Goal: Task Accomplishment & Management: Use online tool/utility

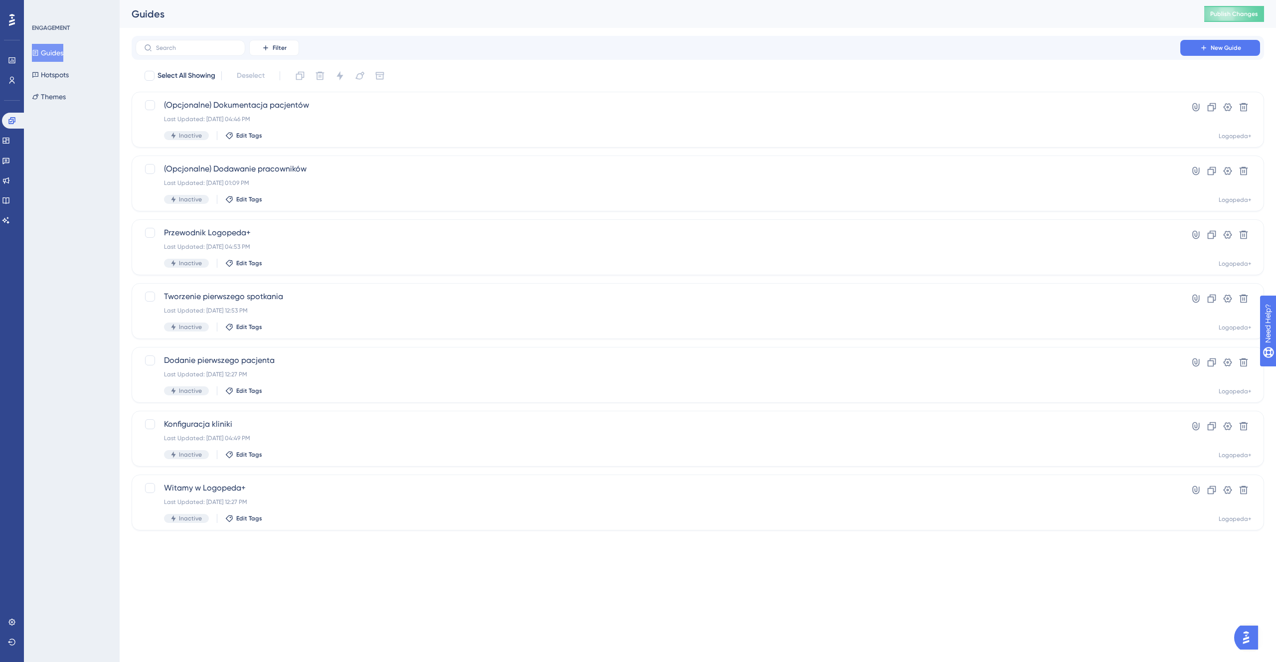
click at [63, 52] on button "Guides" at bounding box center [47, 53] width 31 height 18
click at [57, 54] on button "Guides" at bounding box center [47, 53] width 31 height 18
click at [732, 51] on icon at bounding box center [1204, 48] width 8 height 8
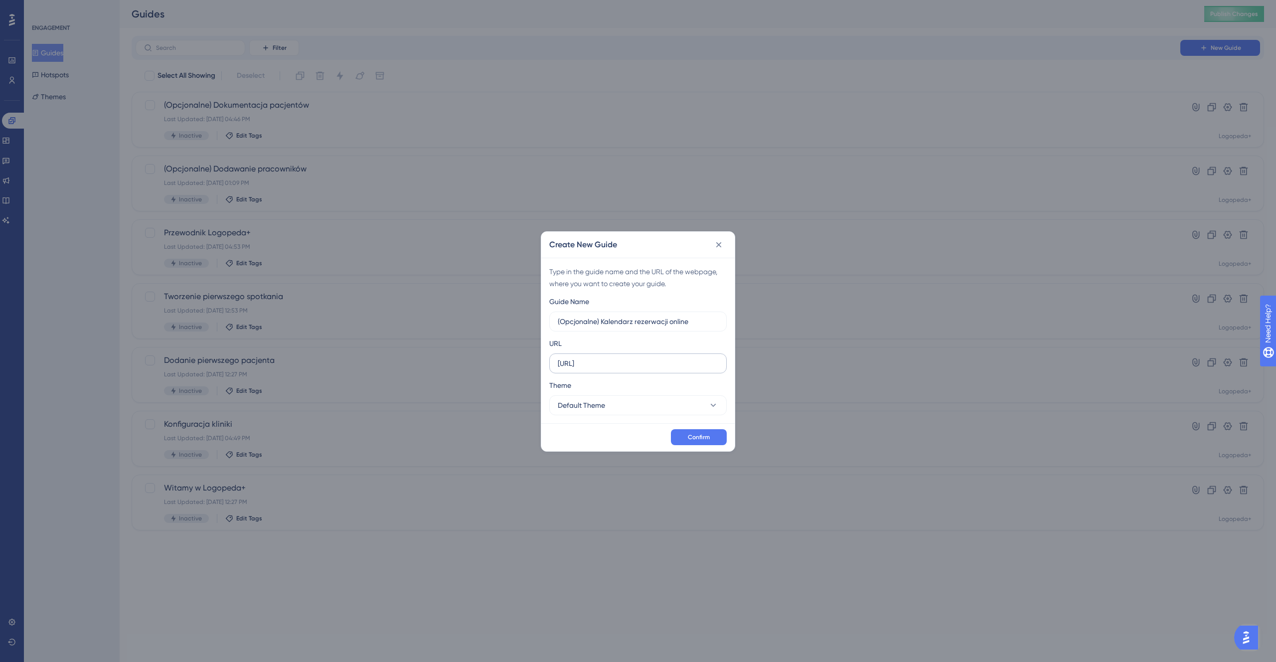
type input "(Opcjonalne) Kalendarz rezerwacji online"
click at [637, 366] on input "http://localhost:8000" at bounding box center [638, 363] width 161 height 11
click at [631, 366] on input "http://localhost:8000" at bounding box center [638, 363] width 161 height 11
paste input "/reservations"
type input "http://localhost:8000/reservations"
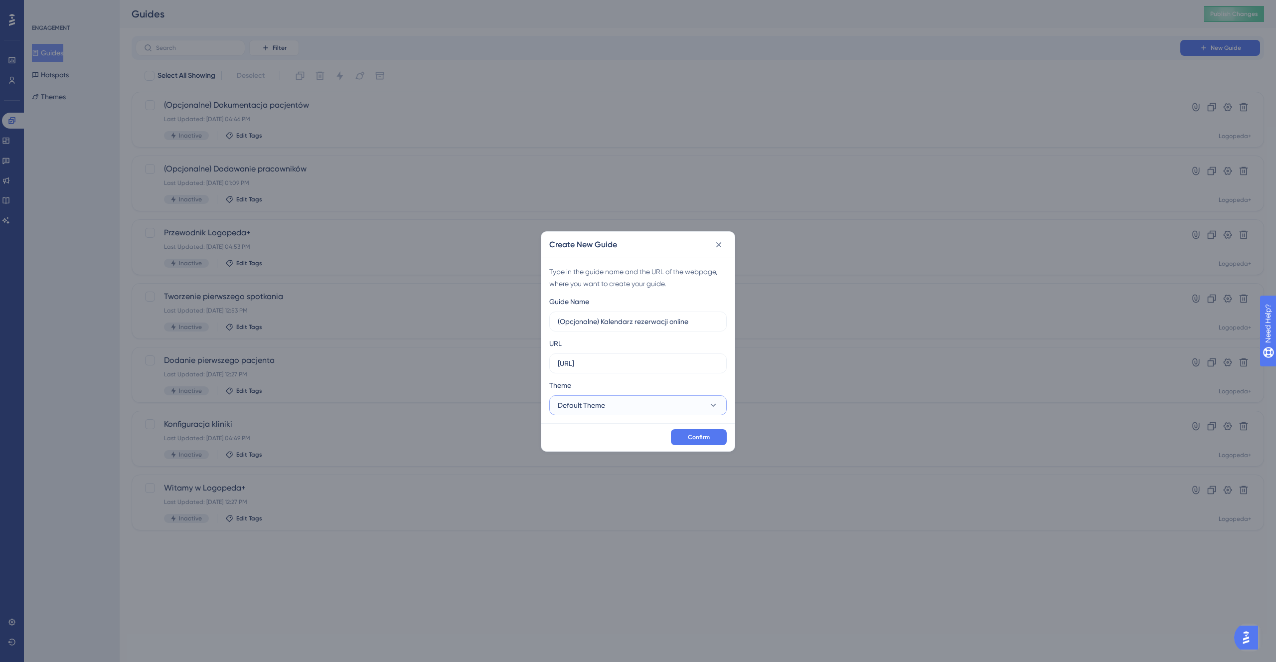
click at [630, 387] on button "Default Theme" at bounding box center [637, 405] width 177 height 20
click at [617, 387] on div "Logopeda+ Logopeda+" at bounding box center [638, 436] width 149 height 20
click at [697, 387] on span "Confirm" at bounding box center [699, 437] width 22 height 8
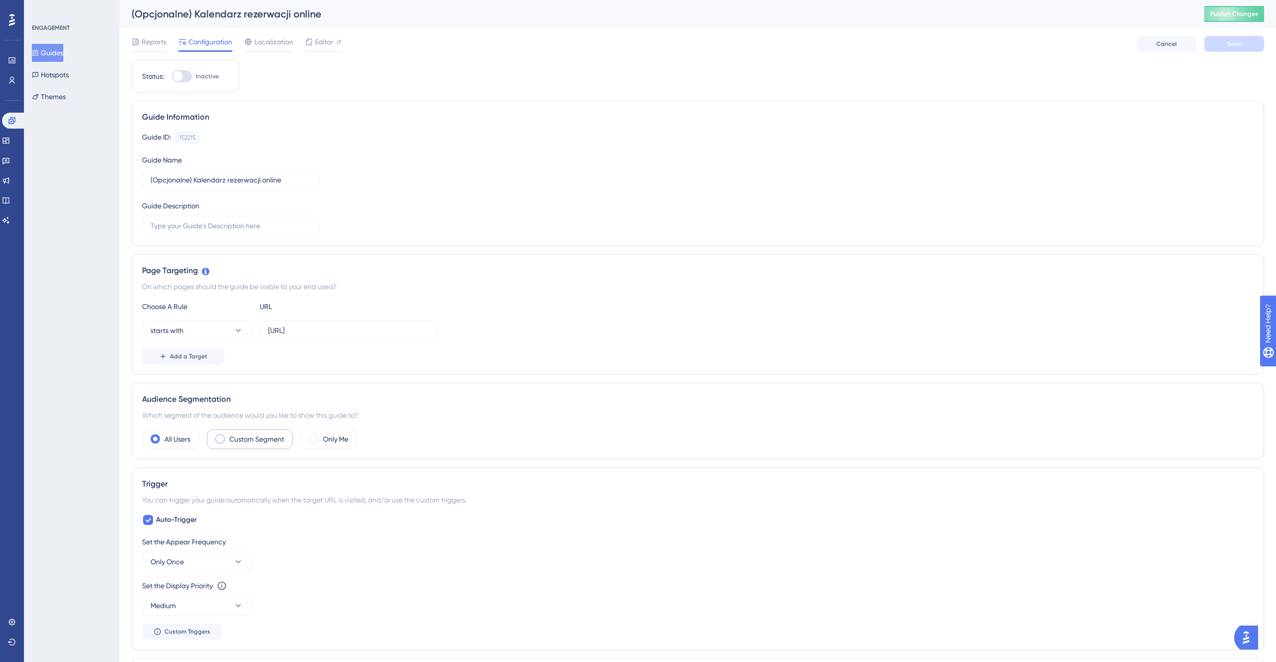
click at [240, 387] on label "Custom Segment" at bounding box center [256, 439] width 55 height 12
click at [381, 387] on button "Choose a segment" at bounding box center [359, 469] width 199 height 20
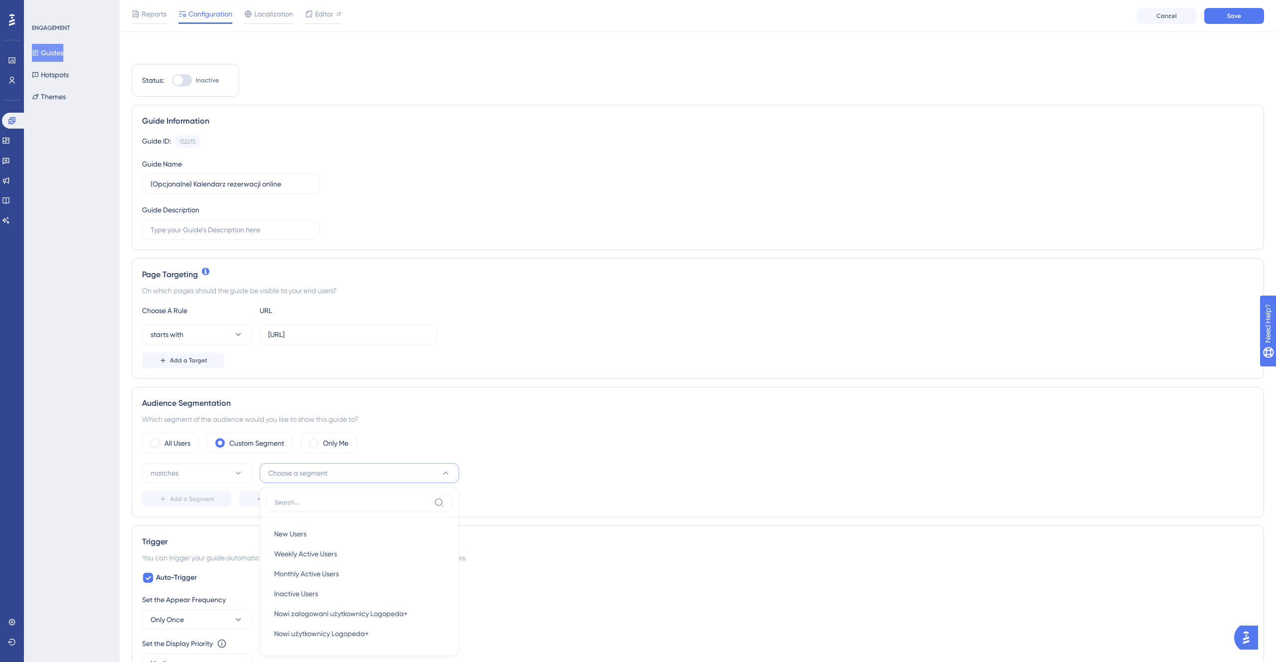
scroll to position [236, 0]
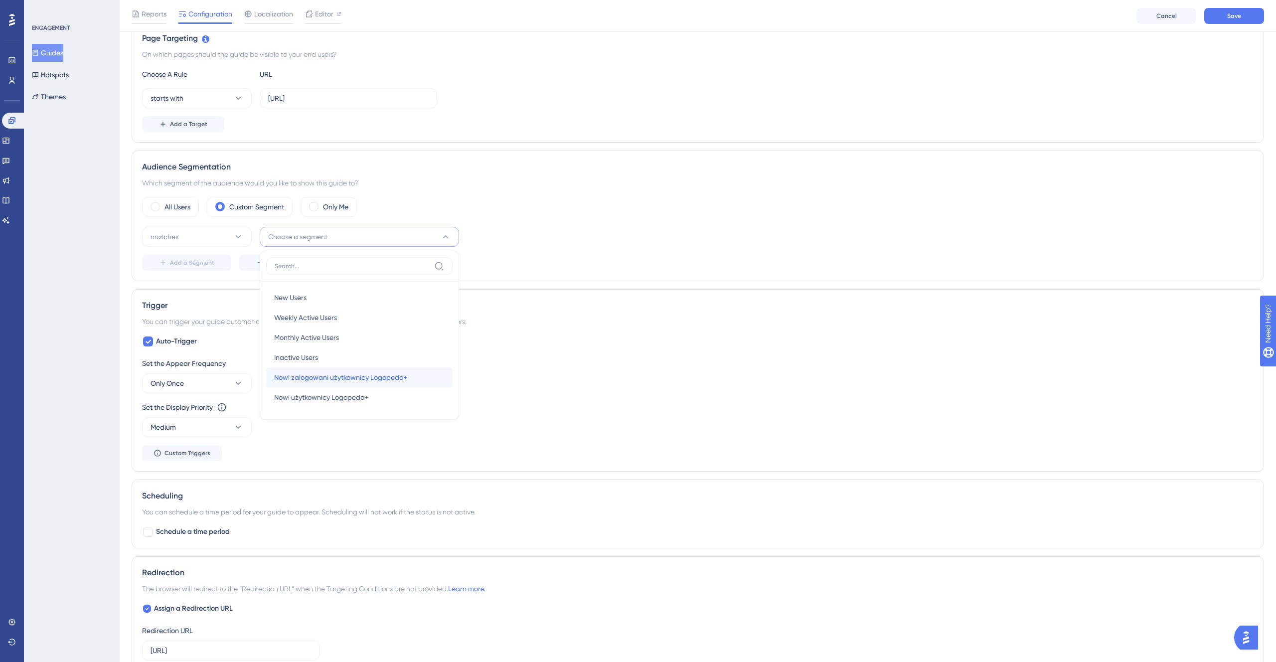
click at [369, 383] on div "Nowi zalogowani użytkownicy Logopeda+ Nowi zalogowani użytkownicy Logopeda+" at bounding box center [359, 377] width 170 height 20
click at [205, 265] on span "Add a Segment" at bounding box center [192, 263] width 44 height 8
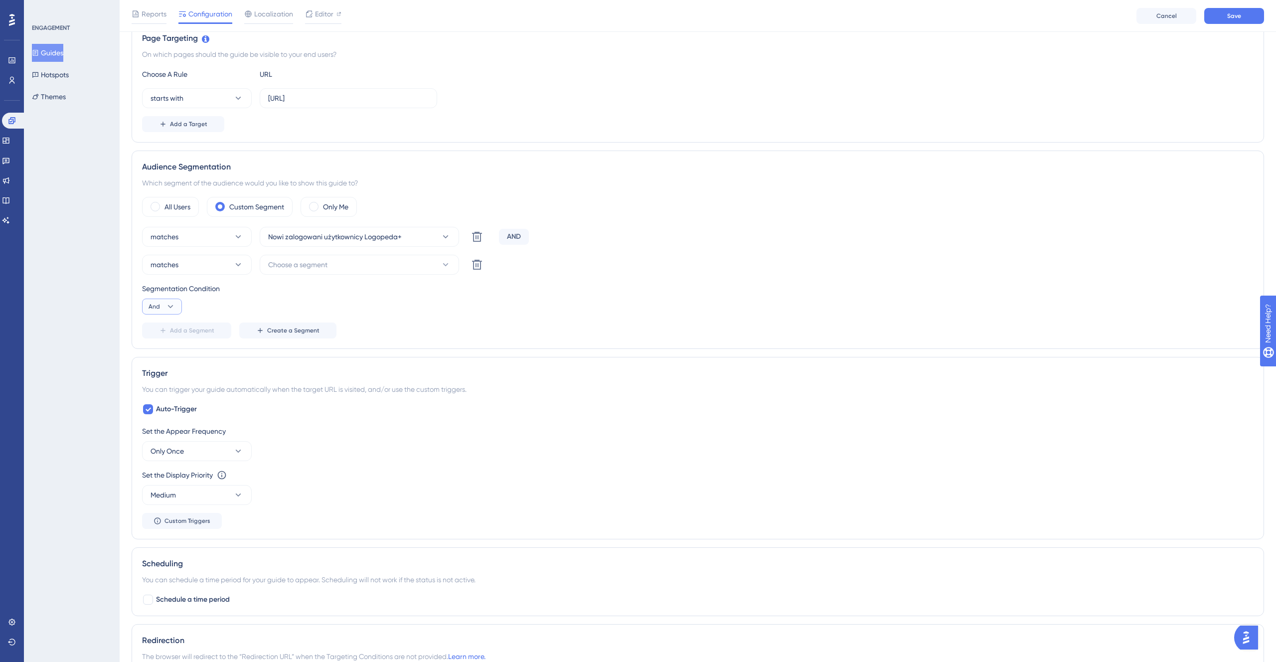
click at [169, 301] on button "And" at bounding box center [162, 307] width 40 height 16
click at [158, 353] on span "Or" at bounding box center [157, 355] width 8 height 12
click at [361, 273] on button "Choose a segment" at bounding box center [359, 265] width 199 height 20
click at [332, 387] on div "New Users New Users Weekly Active Users Weekly Active Users Monthly Active User…" at bounding box center [359, 366] width 186 height 112
click at [336, 387] on span "Nowi użytkownicy Logopeda+" at bounding box center [321, 405] width 95 height 12
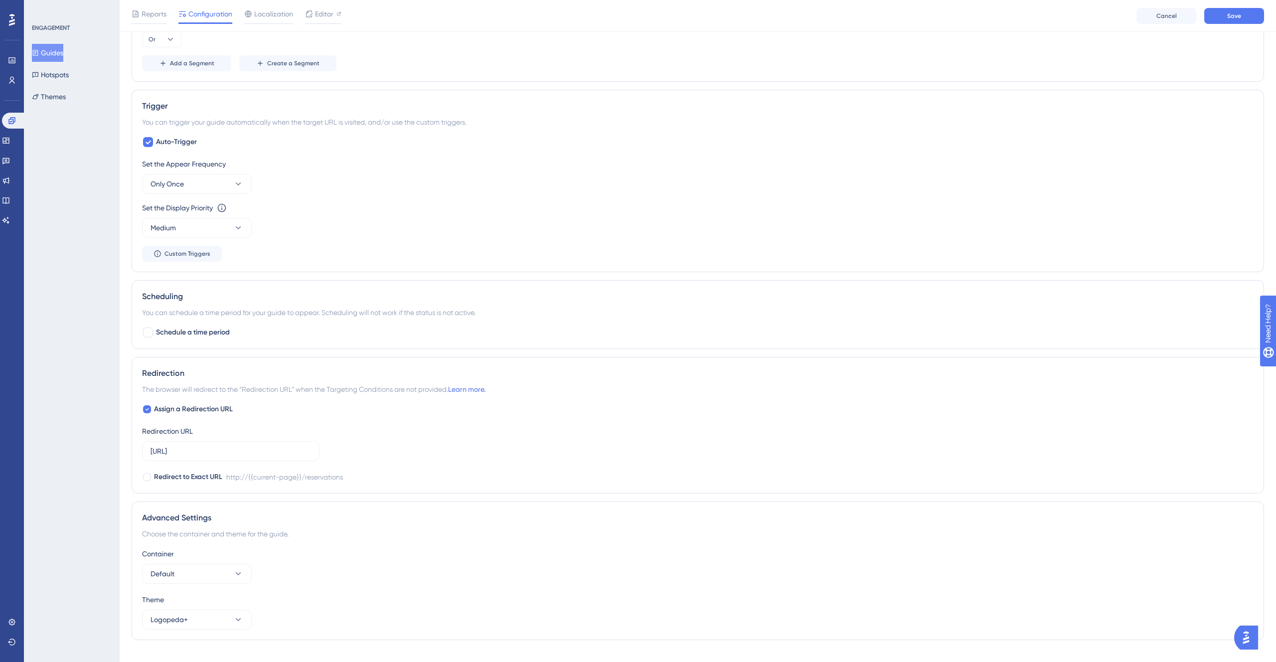
scroll to position [521, 0]
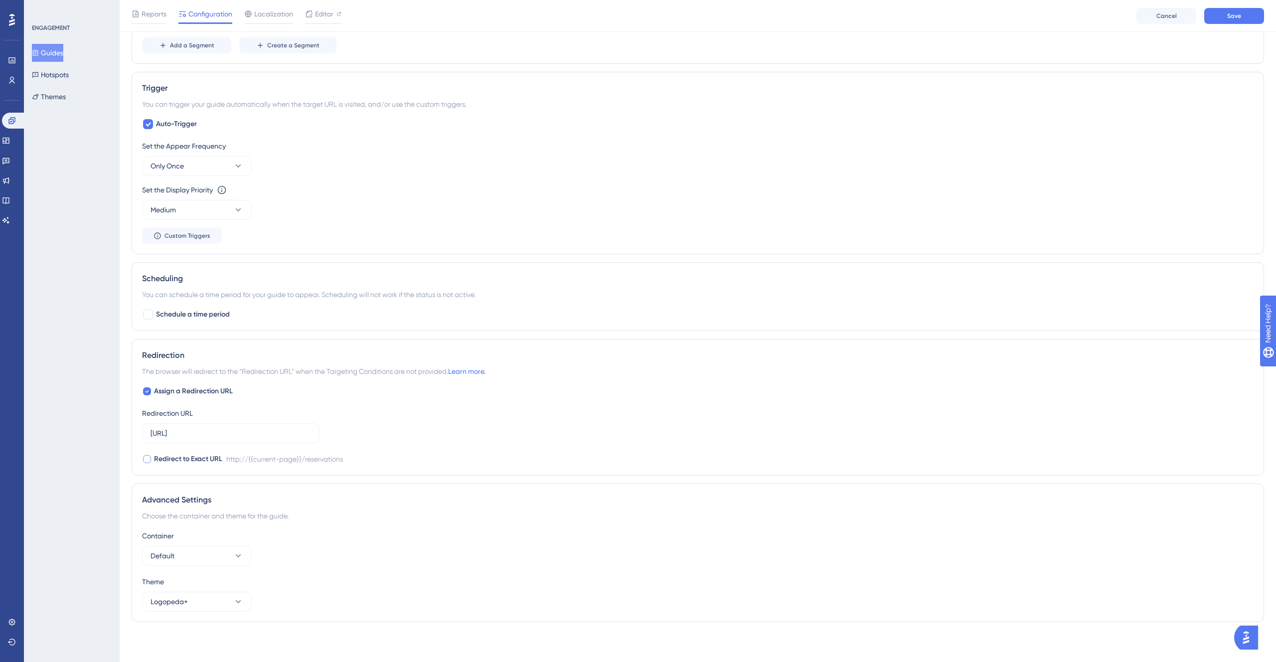
click at [215, 387] on span "Redirect to Exact URL" at bounding box center [188, 459] width 68 height 12
checkbox input "true"
click at [217, 387] on button "Default" at bounding box center [197, 556] width 110 height 20
click at [205, 387] on div "Logopeda+ Logopeda+" at bounding box center [197, 586] width 81 height 20
click at [732, 16] on button "Save" at bounding box center [1234, 16] width 60 height 16
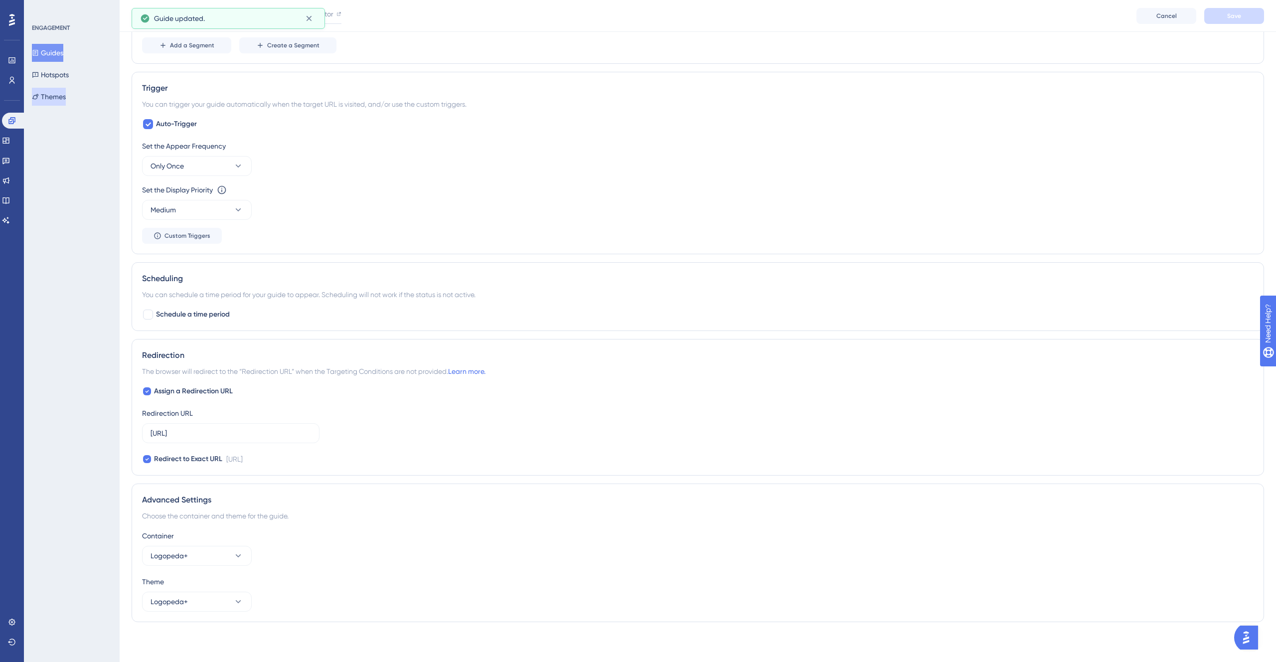
click at [64, 100] on button "Themes" at bounding box center [49, 97] width 34 height 18
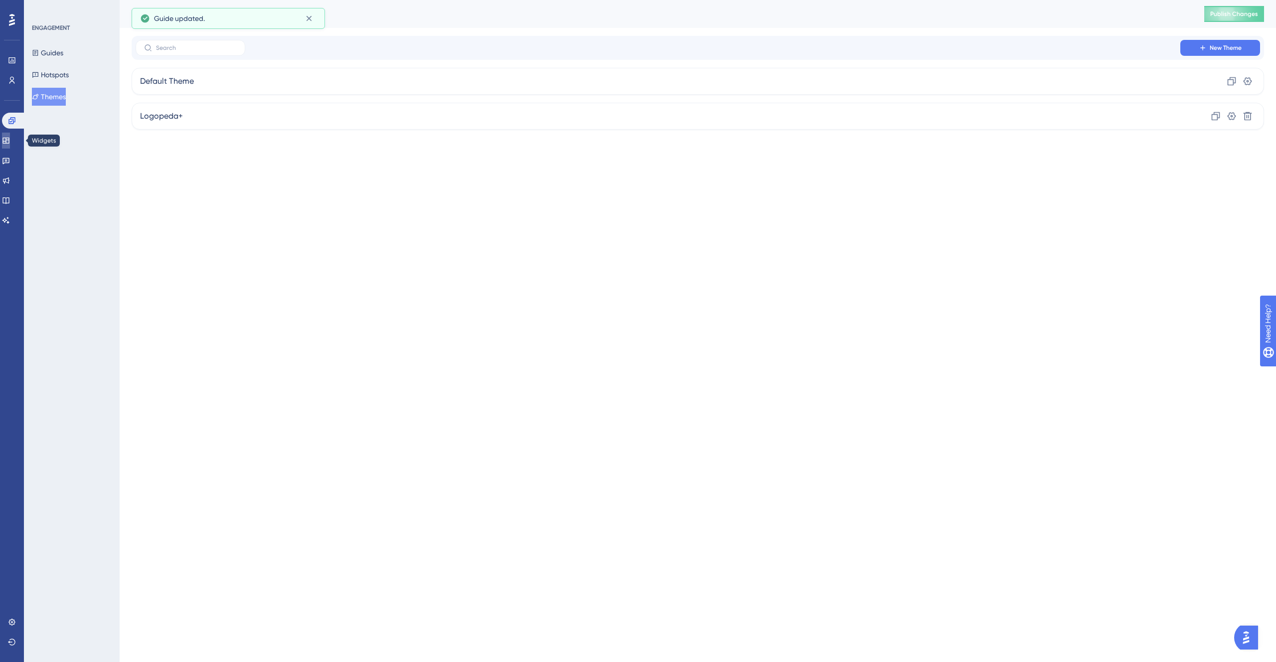
click at [10, 141] on link at bounding box center [6, 141] width 8 height 16
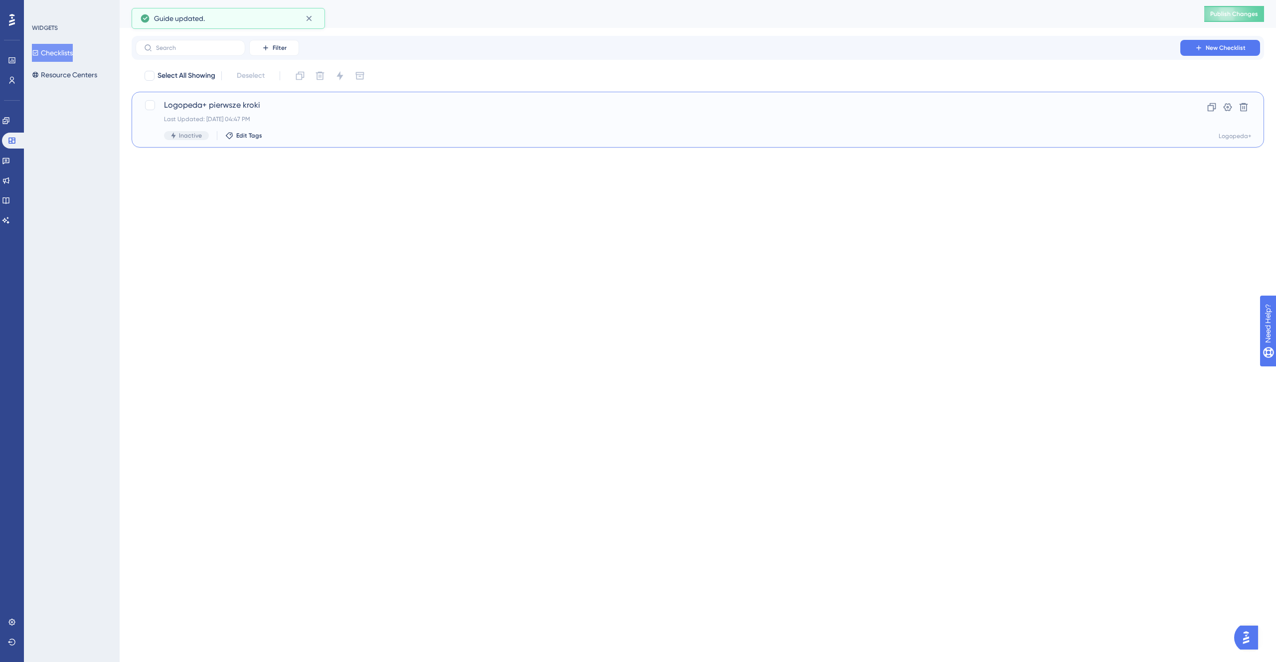
click at [311, 124] on div "Logopeda+ pierwsze kroki Last Updated: 18 wrz 2025 04:47 PM Inactive Edit Tags" at bounding box center [658, 119] width 988 height 41
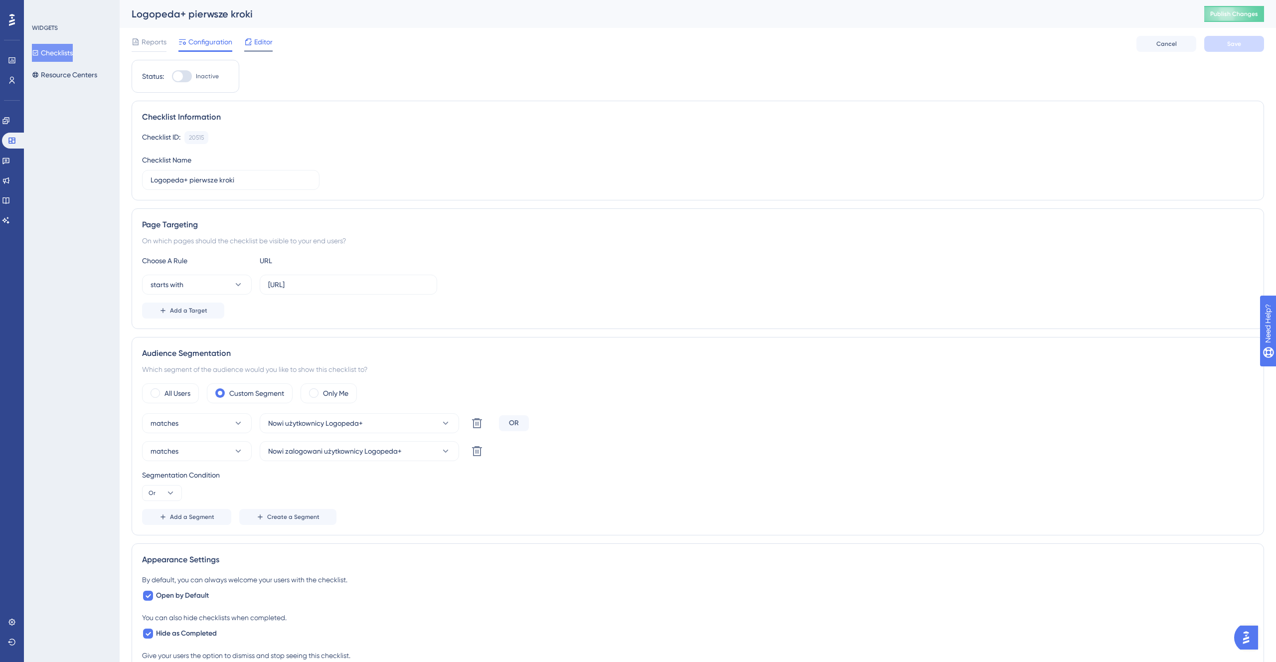
click at [262, 40] on span "Editor" at bounding box center [263, 42] width 18 height 12
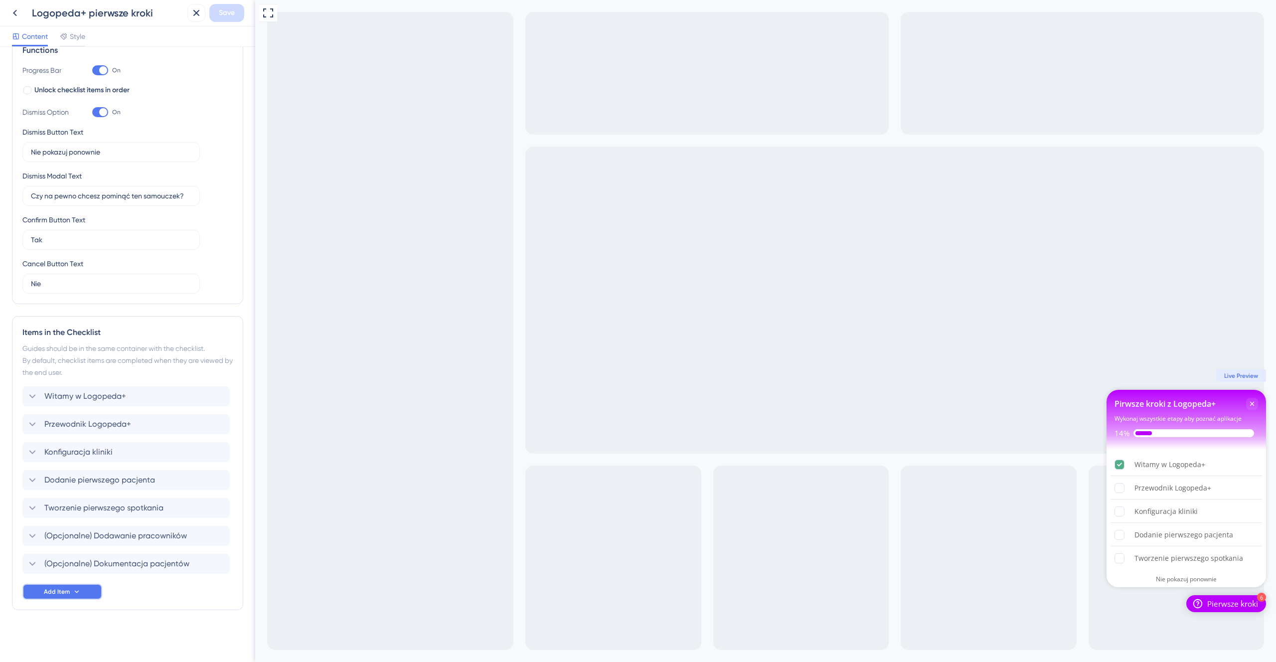
click at [85, 387] on button "Add Item" at bounding box center [62, 592] width 80 height 16
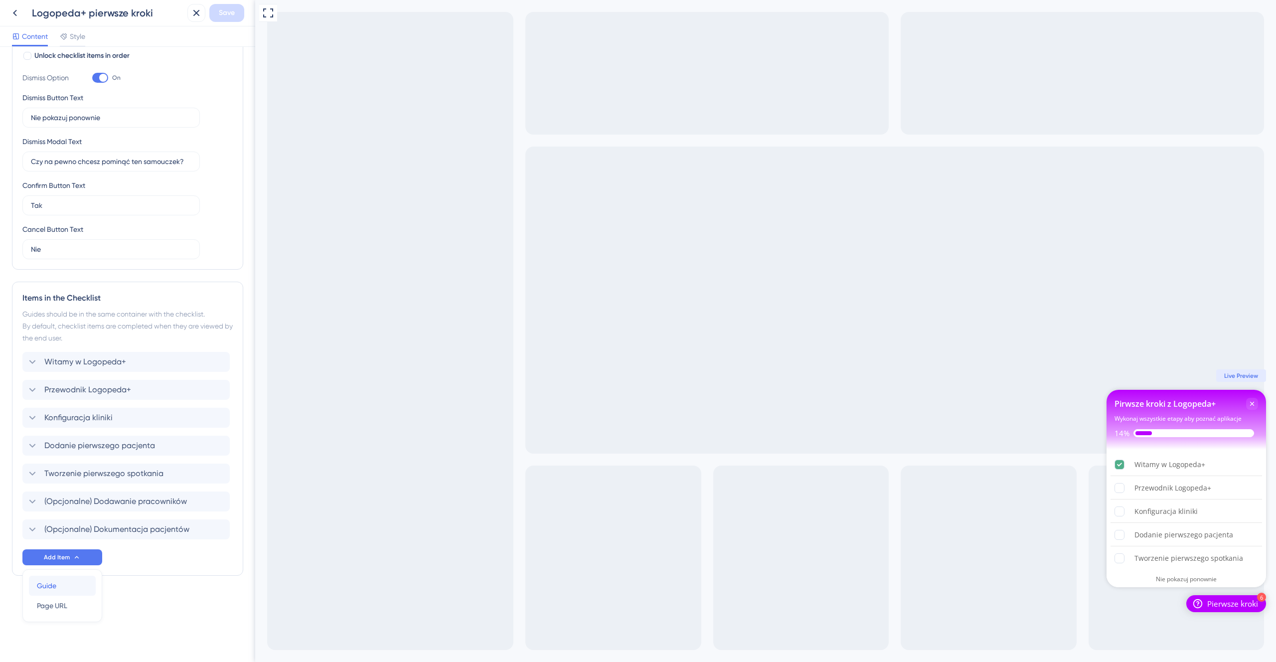
click at [71, 387] on div "Guide Guide" at bounding box center [62, 586] width 51 height 20
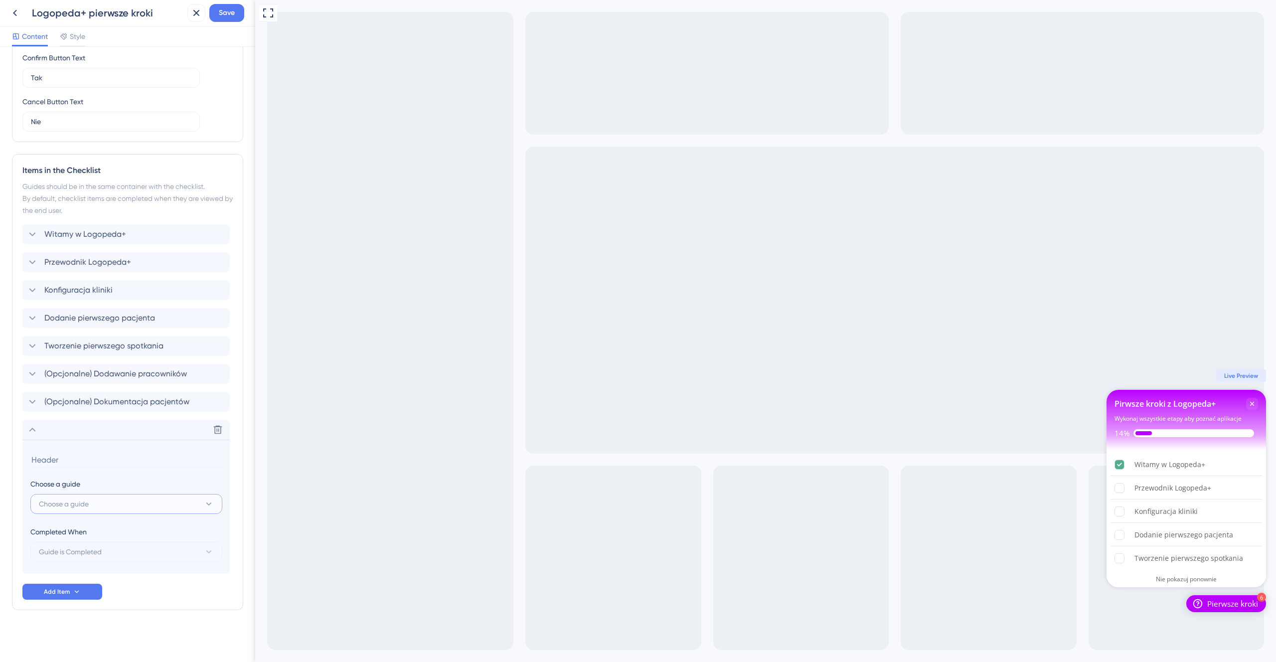
click at [120, 387] on button "Choose a guide" at bounding box center [126, 504] width 192 height 20
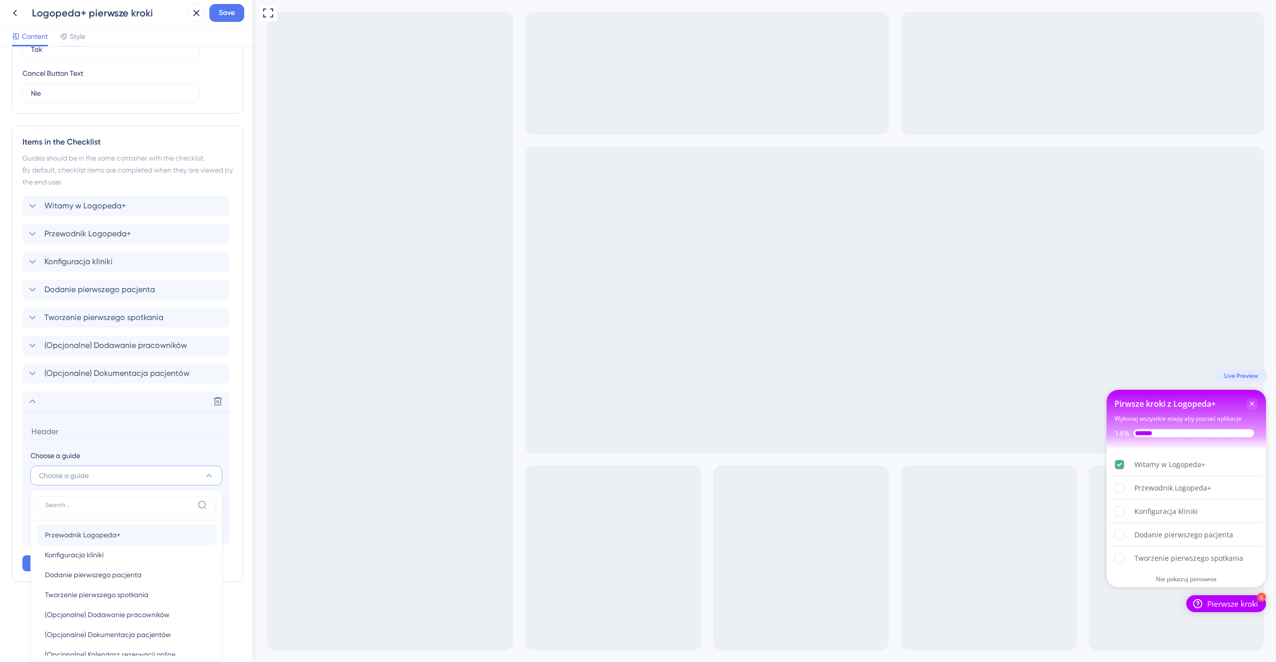
scroll to position [36, 0]
click at [123, 387] on span "(Opcjonalne) Kalendarz rezerwacji online" at bounding box center [110, 640] width 131 height 12
type input "(Opcjonalne) Kalendarz rezerwacji online"
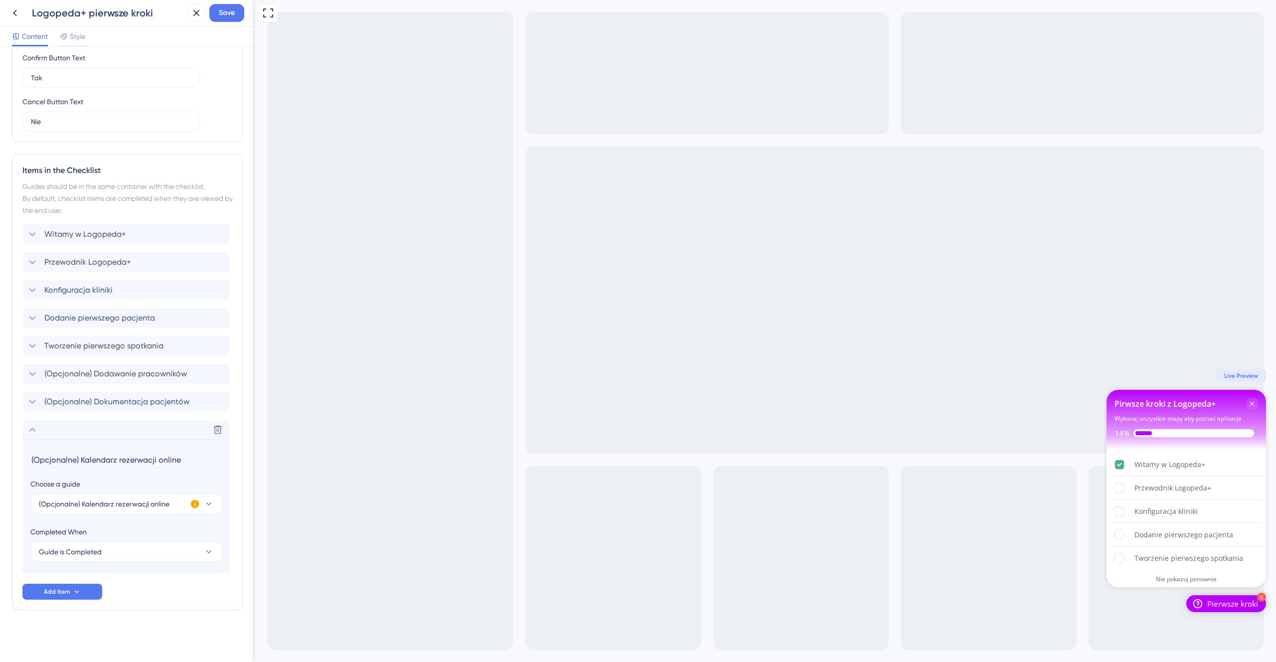
scroll to position [322, 0]
click at [131, 387] on div "Items in the Checklist Guides should be in the same container with the checklis…" at bounding box center [127, 382] width 231 height 456
click at [35, 387] on icon at bounding box center [32, 430] width 12 height 12
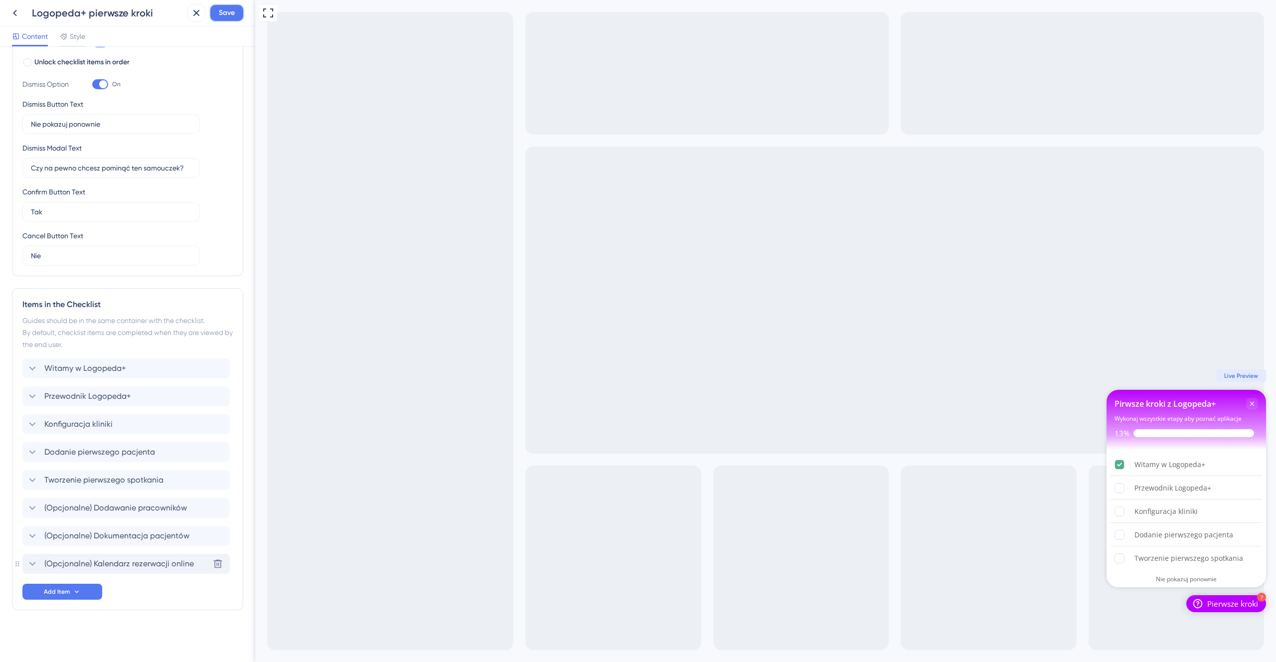
click at [235, 11] on button "Save" at bounding box center [226, 13] width 35 height 18
click at [153, 387] on div "Konfiguracja kliniki Delete" at bounding box center [125, 424] width 207 height 20
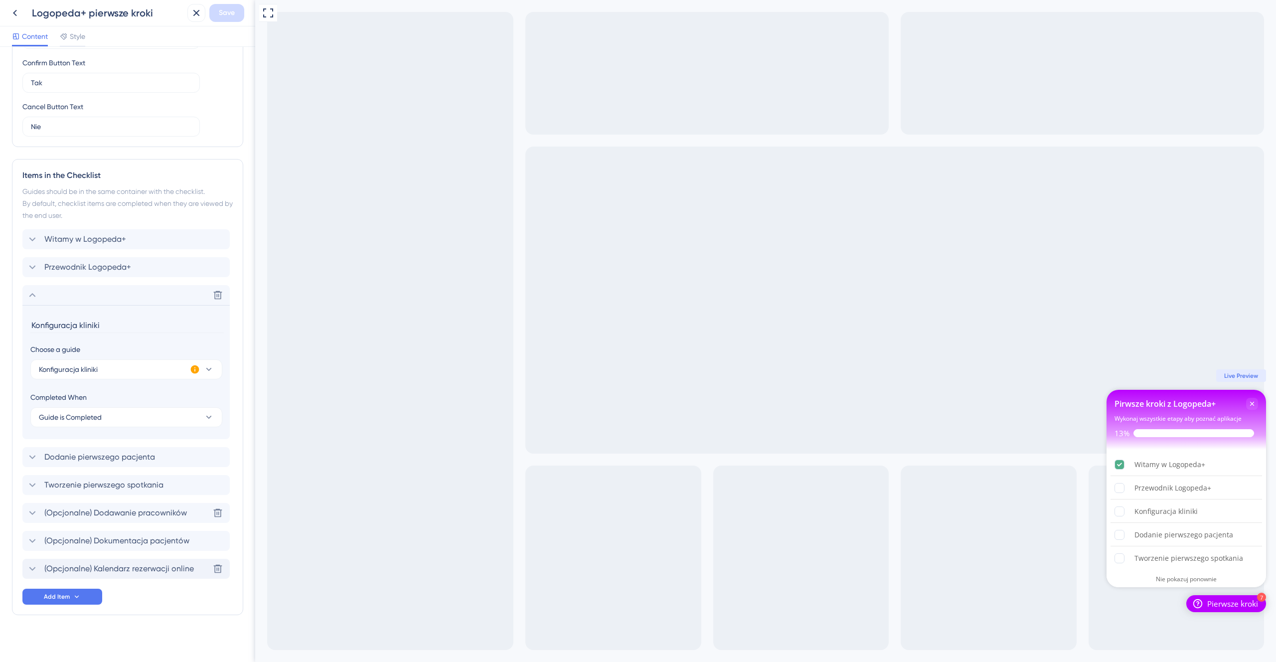
scroll to position [322, 0]
click at [197, 387] on button "Guide is Completed" at bounding box center [126, 412] width 192 height 20
click at [174, 387] on div "Goal is Reached Goal is Reached" at bounding box center [126, 463] width 163 height 20
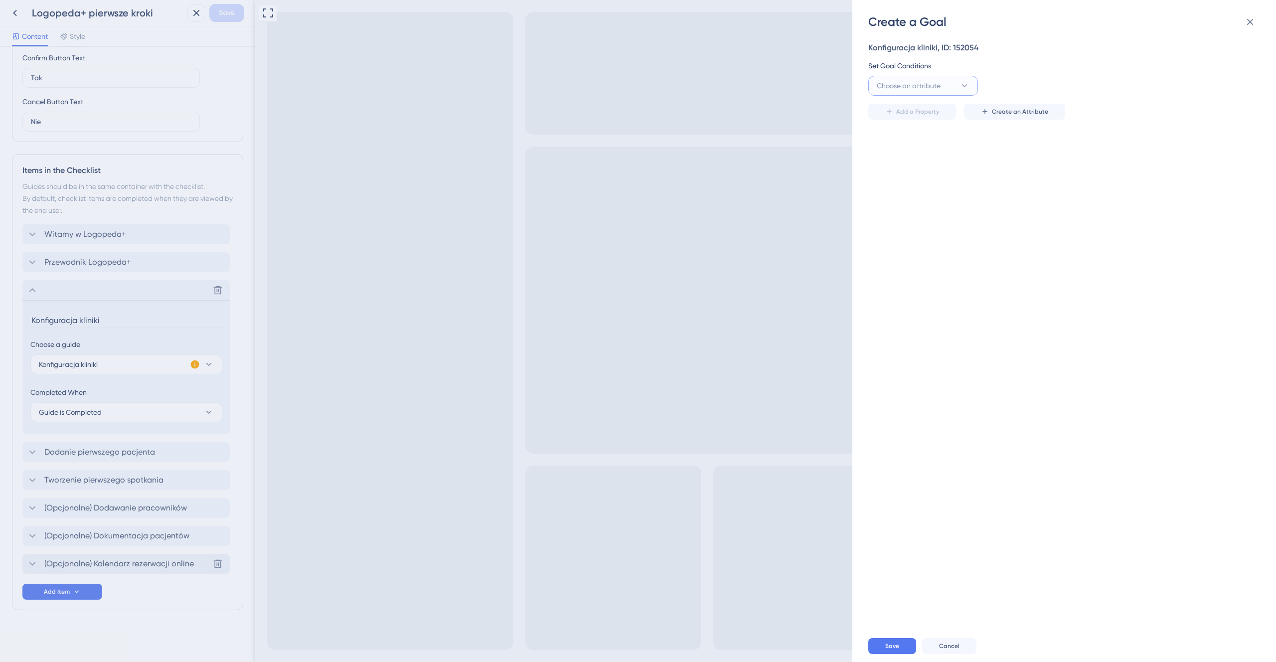
click at [732, 79] on button "Choose an attribute" at bounding box center [923, 86] width 110 height 20
click at [732, 20] on icon at bounding box center [1250, 22] width 12 height 12
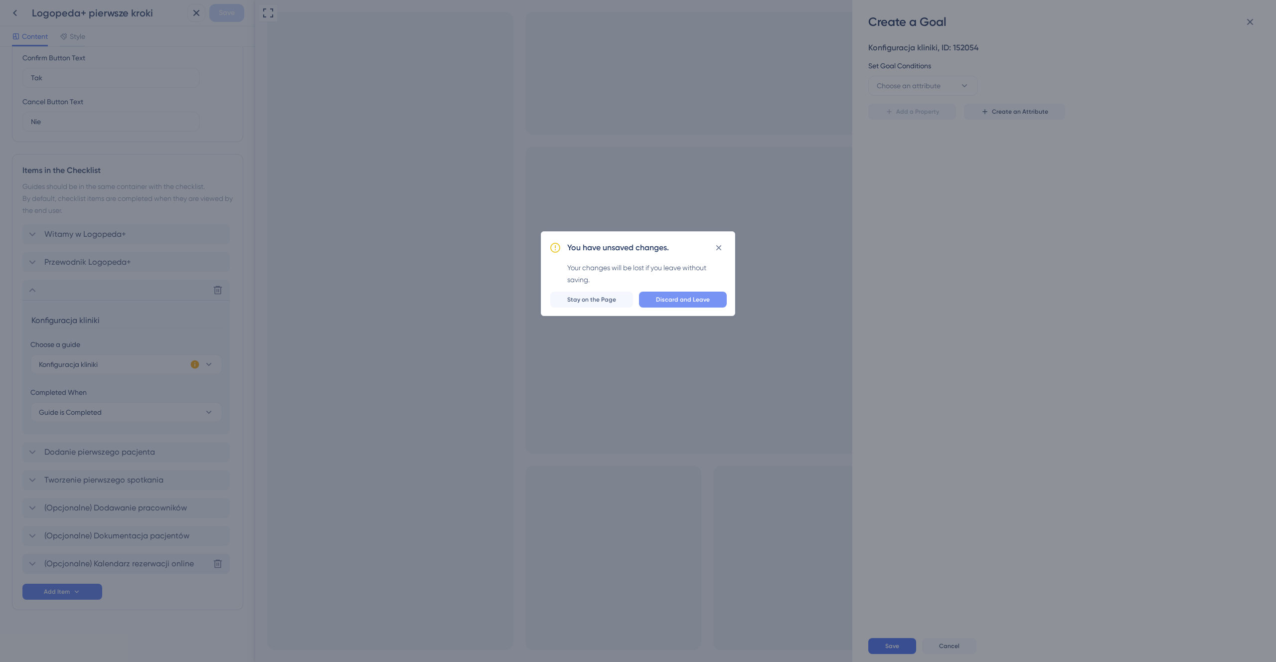
click at [676, 299] on span "Discard and Leave" at bounding box center [683, 300] width 54 height 8
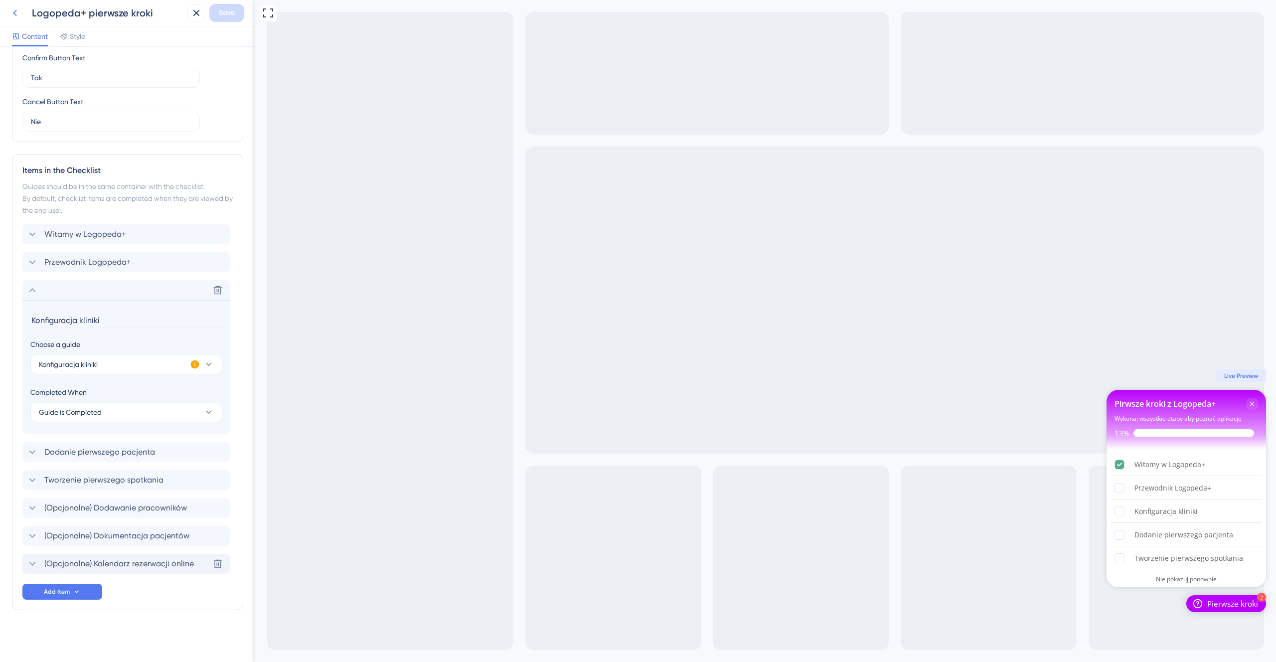
click at [14, 17] on icon at bounding box center [15, 13] width 12 height 12
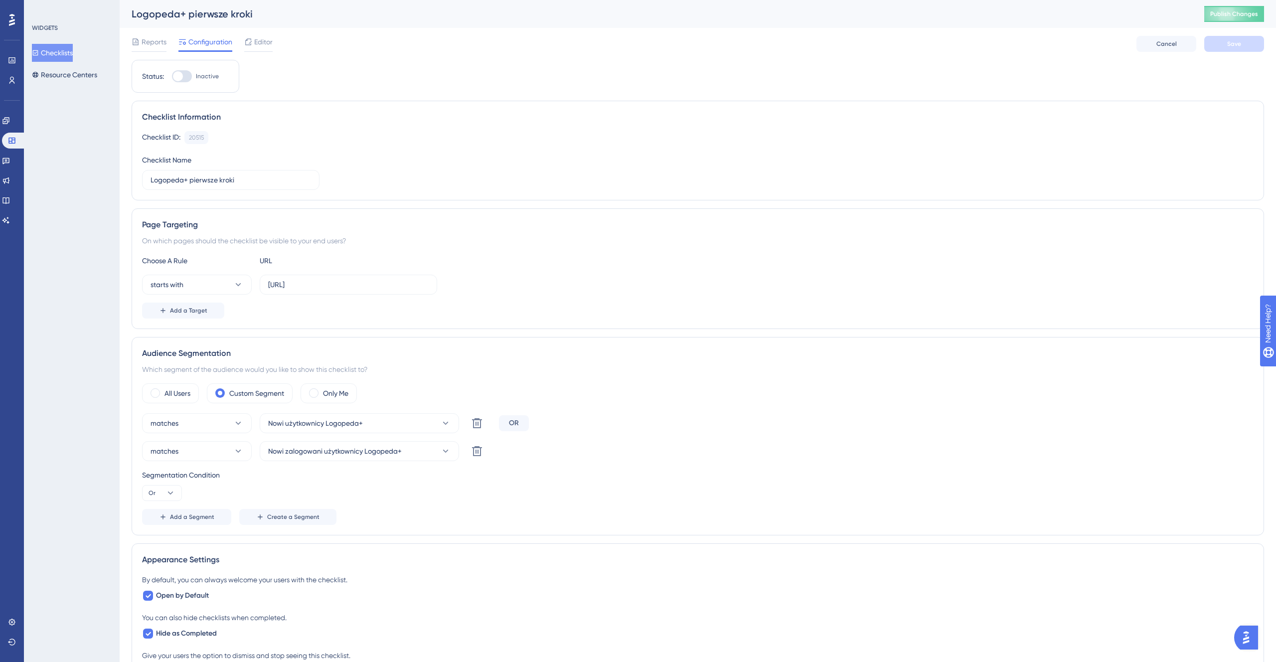
click at [18, 151] on div "Engagement Widgets Feedback Product Updates Knowledge Base AI Assistant" at bounding box center [12, 171] width 20 height 116
click at [18, 106] on div "Engagement Widgets Feedback Product Updates Knowledge Base AI Assistant" at bounding box center [12, 158] width 20 height 140
click at [10, 123] on icon at bounding box center [6, 121] width 8 height 8
